Goal: Navigation & Orientation: Understand site structure

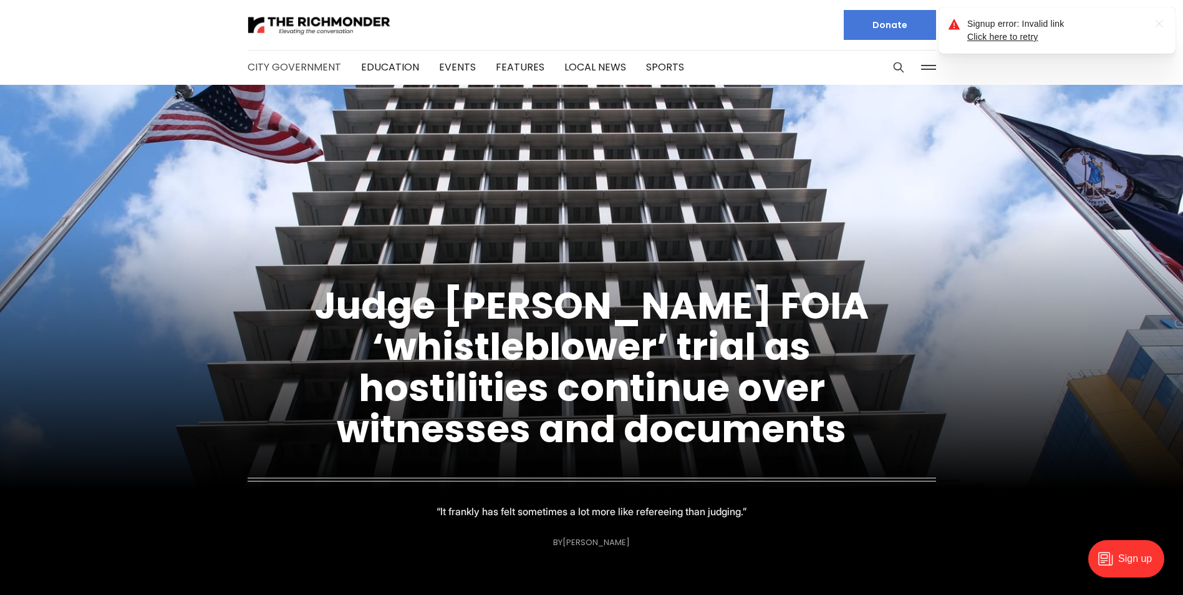
click at [294, 72] on link "City Government" at bounding box center [295, 67] width 94 height 14
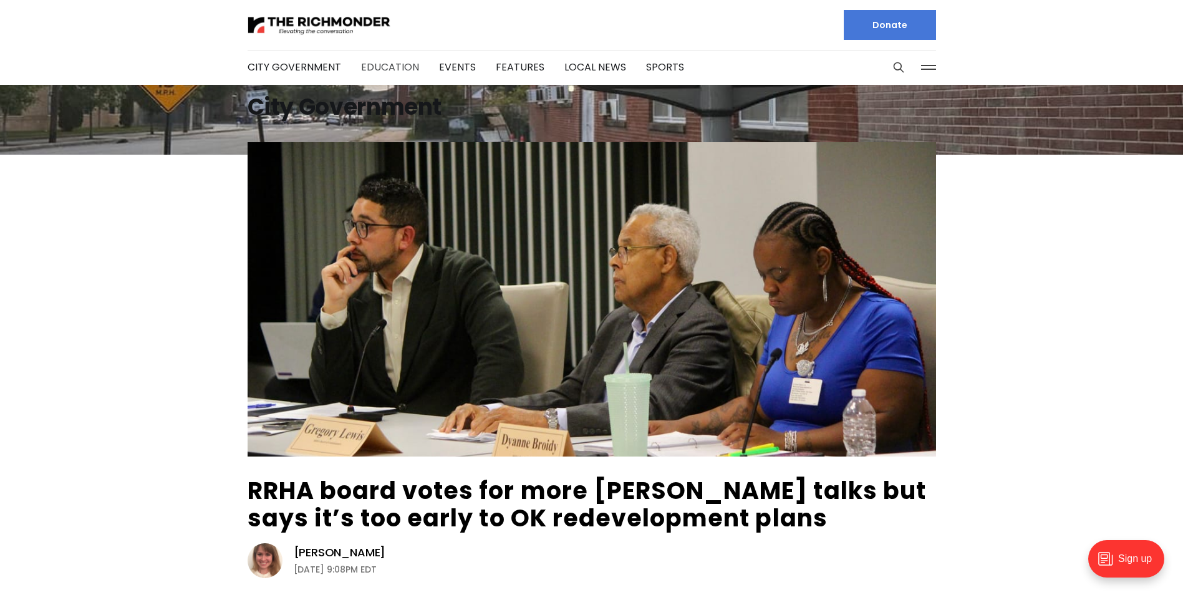
click at [395, 68] on link "Education" at bounding box center [390, 67] width 58 height 14
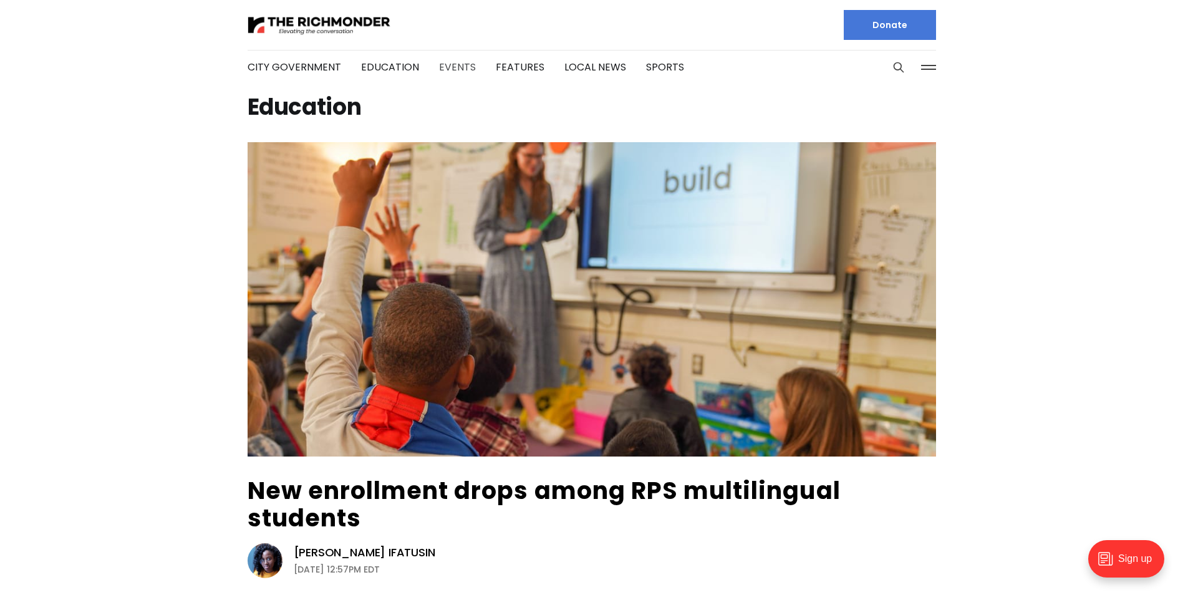
click at [450, 67] on link "Events" at bounding box center [457, 67] width 37 height 14
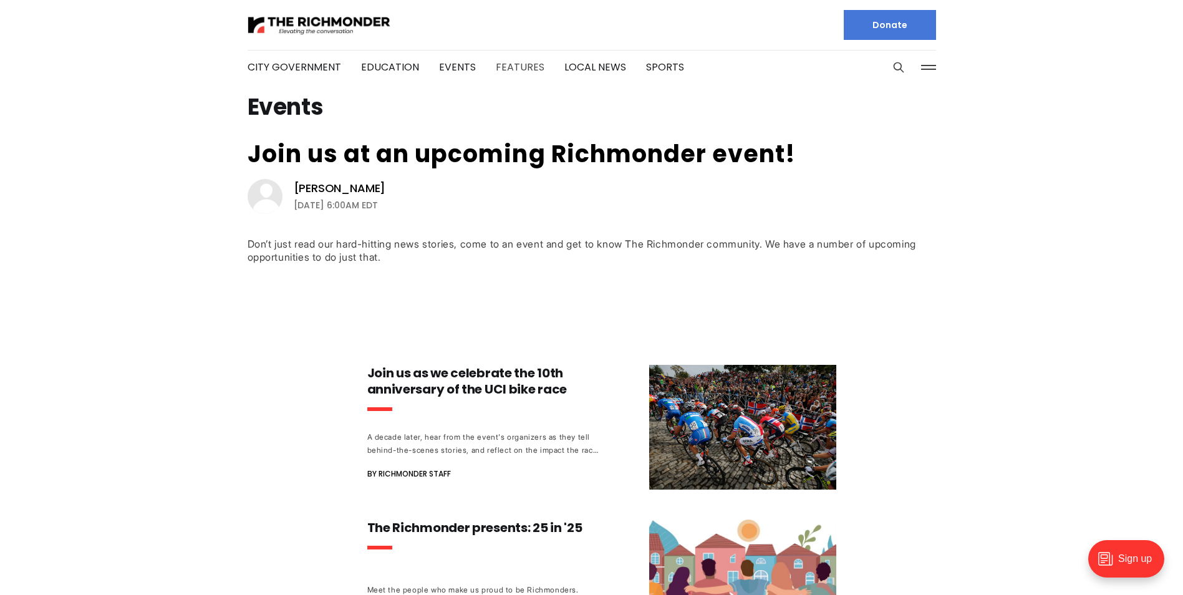
click at [524, 67] on link "Features" at bounding box center [520, 67] width 49 height 14
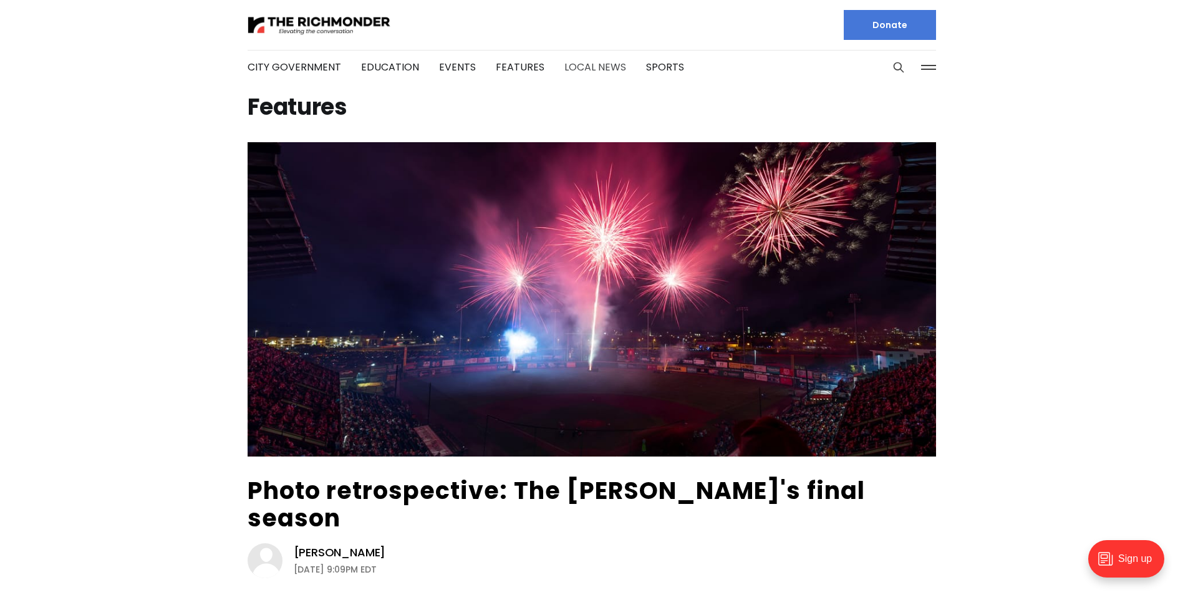
click at [590, 72] on link "Local News" at bounding box center [595, 67] width 62 height 14
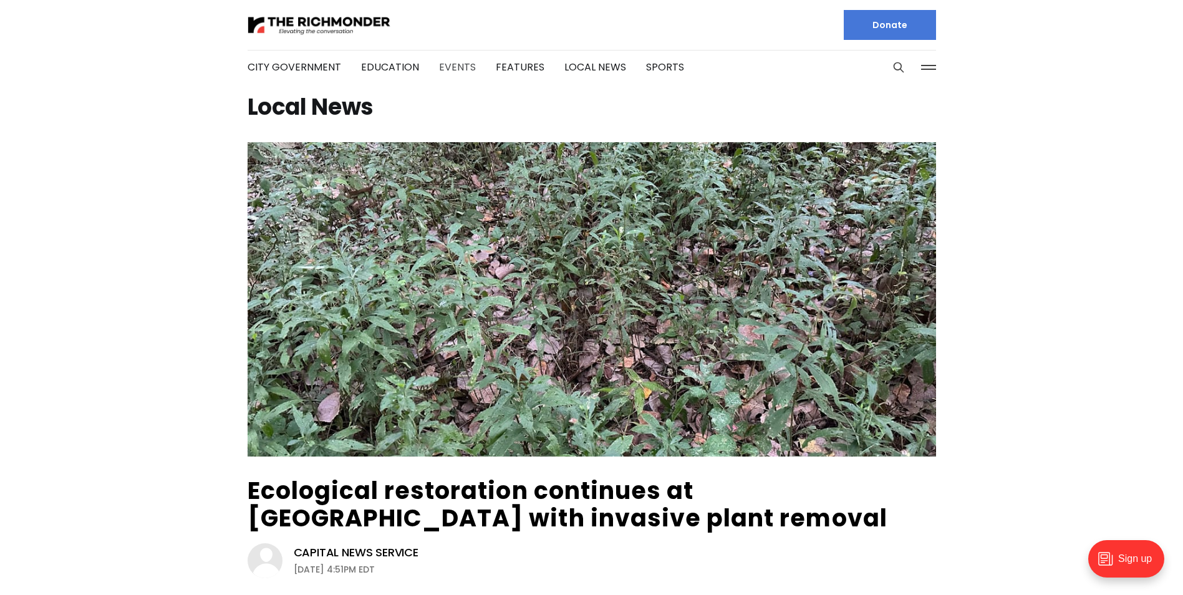
click at [457, 69] on link "Events" at bounding box center [457, 67] width 37 height 14
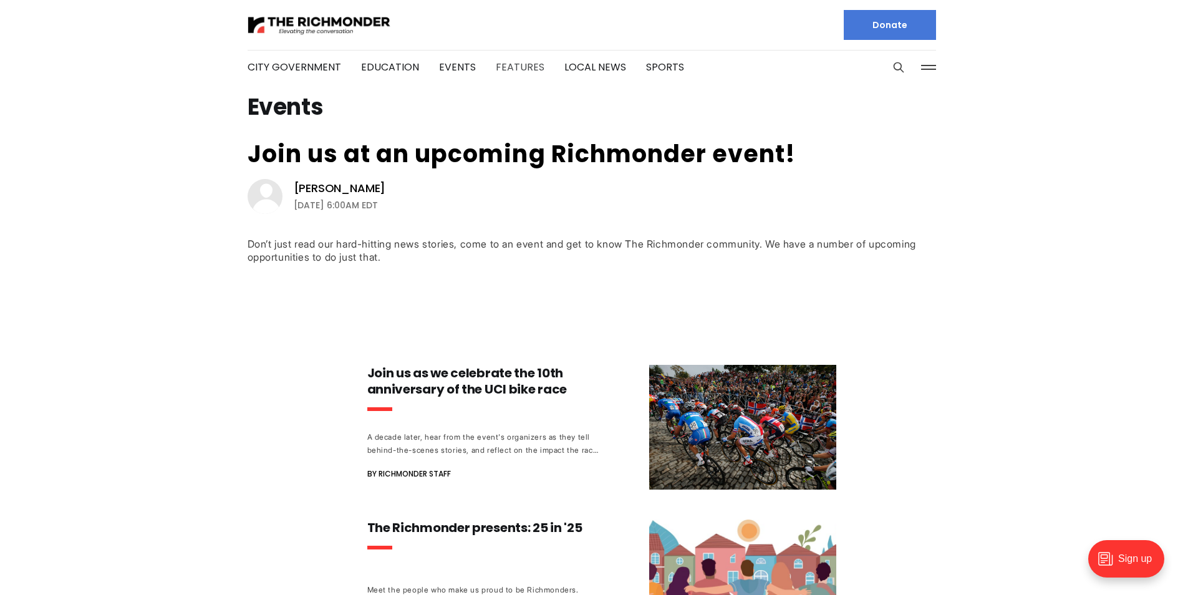
click at [510, 67] on link "Features" at bounding box center [520, 67] width 49 height 14
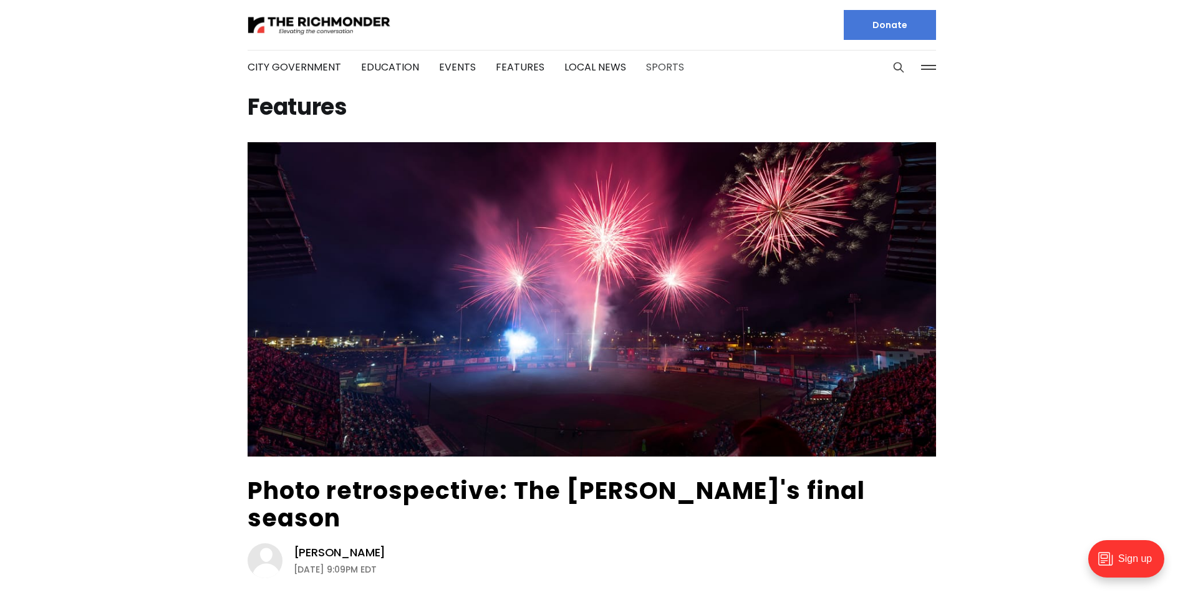
click at [658, 70] on link "Sports" at bounding box center [665, 67] width 38 height 14
drag, startPoint x: 195, startPoint y: 354, endPoint x: 160, endPoint y: 379, distance: 43.3
